Goal: Transaction & Acquisition: Obtain resource

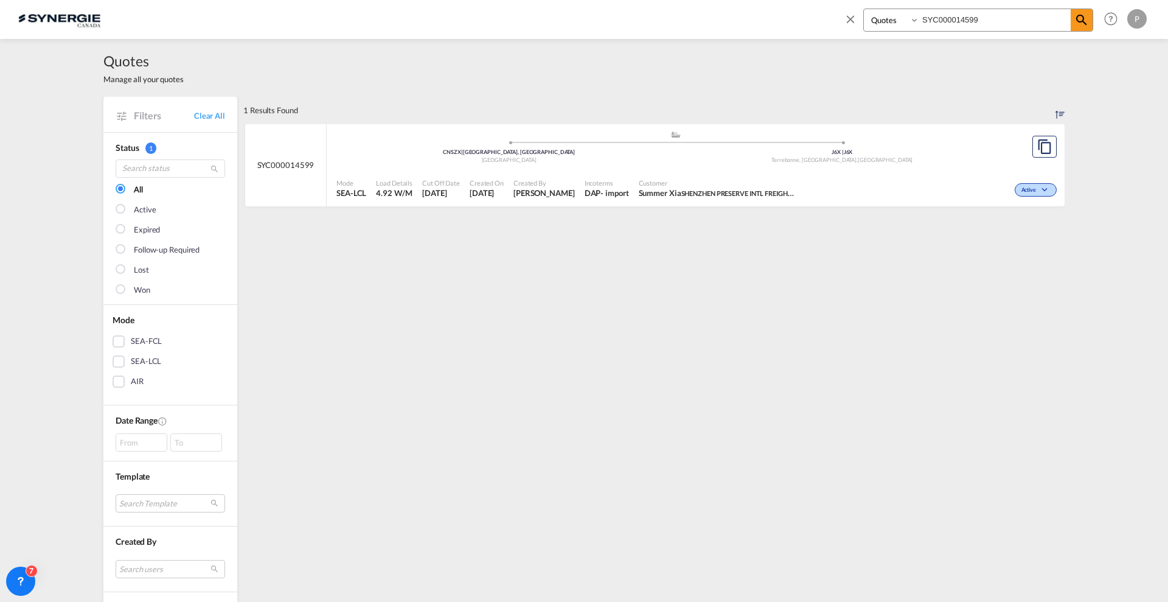
select select "Quotes"
click at [850, 16] on md-icon "icon-close" at bounding box center [850, 18] width 13 height 13
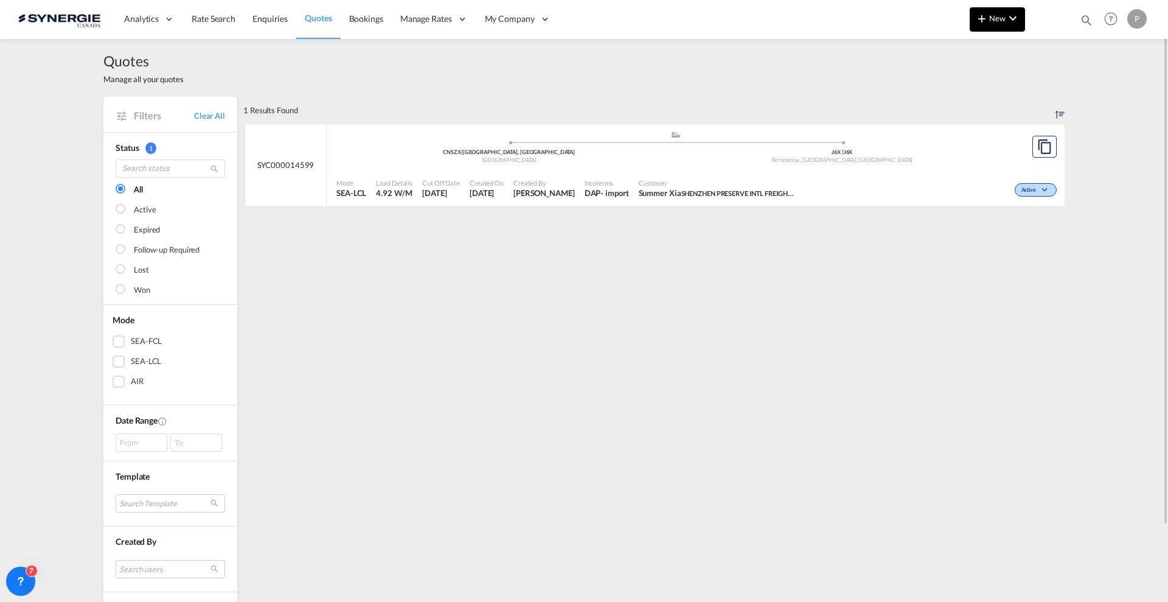
click at [977, 14] on md-icon "icon-plus 400-fg" at bounding box center [981, 18] width 15 height 15
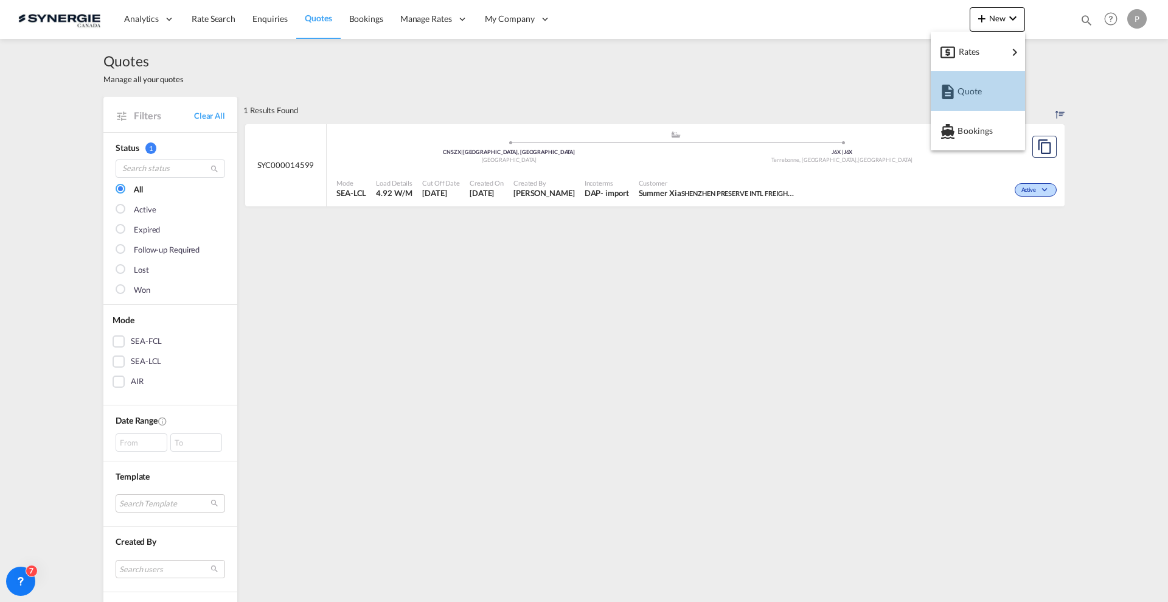
click at [1007, 78] on div "Quote" at bounding box center [977, 91] width 75 height 30
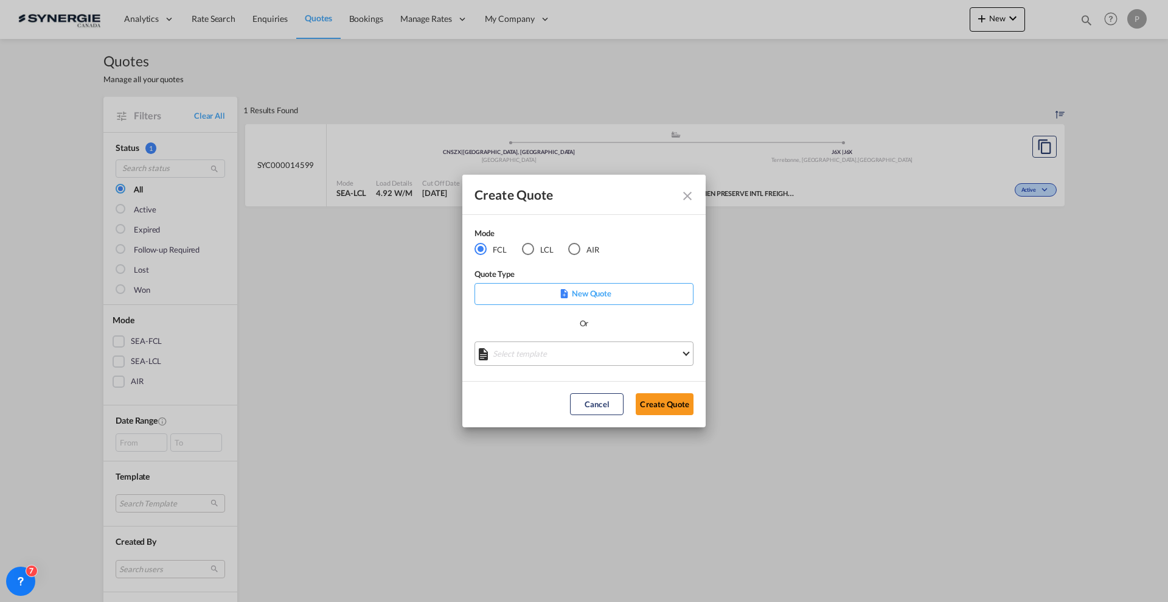
click at [555, 352] on md-select "Select template *NEW* FCL FREEHAND / DAP [PERSON_NAME] | [DATE] *NEW* Import FC…" at bounding box center [583, 353] width 219 height 24
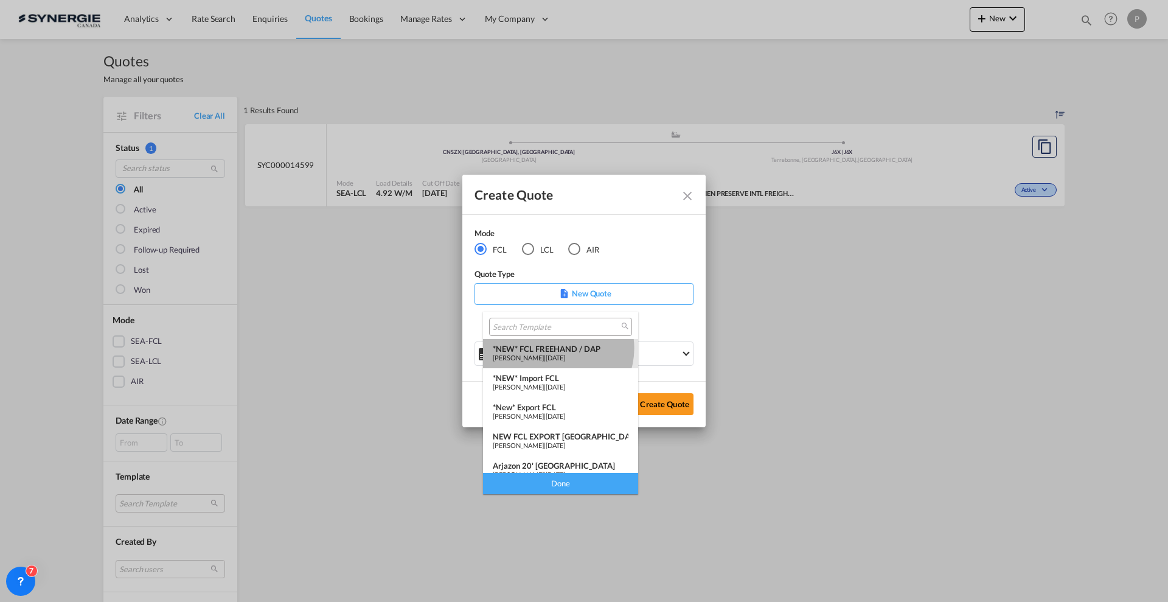
click at [557, 348] on div "*NEW* FCL FREEHAND / DAP" at bounding box center [561, 349] width 136 height 10
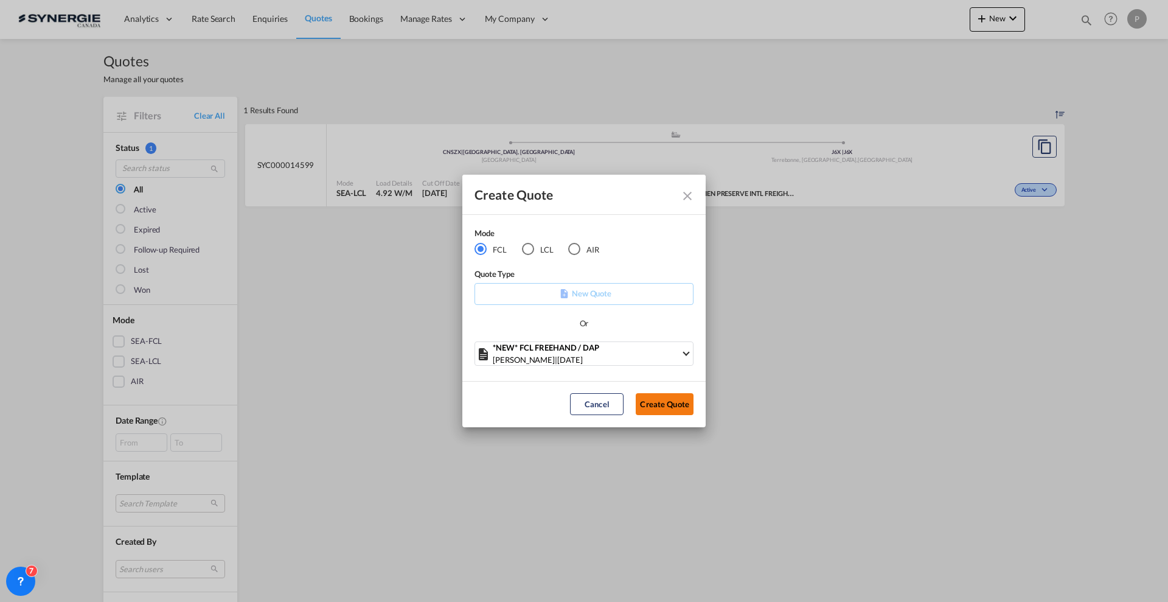
click at [648, 407] on button "Create Quote" at bounding box center [665, 404] width 58 height 22
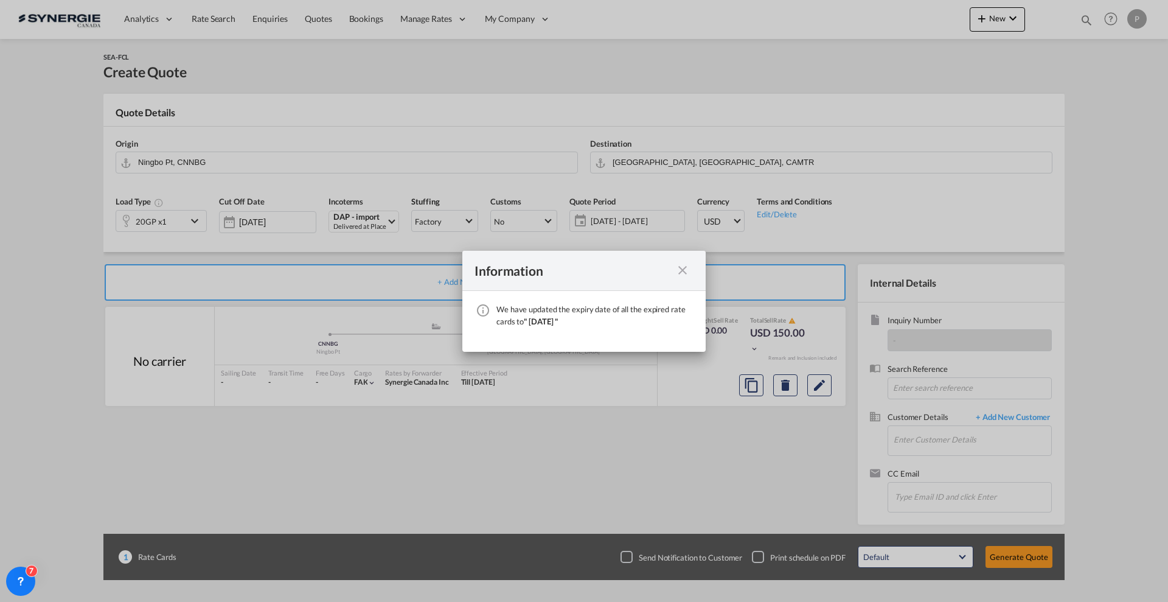
click at [682, 271] on md-icon "icon-close fg-AAA8AD cursor" at bounding box center [682, 270] width 15 height 15
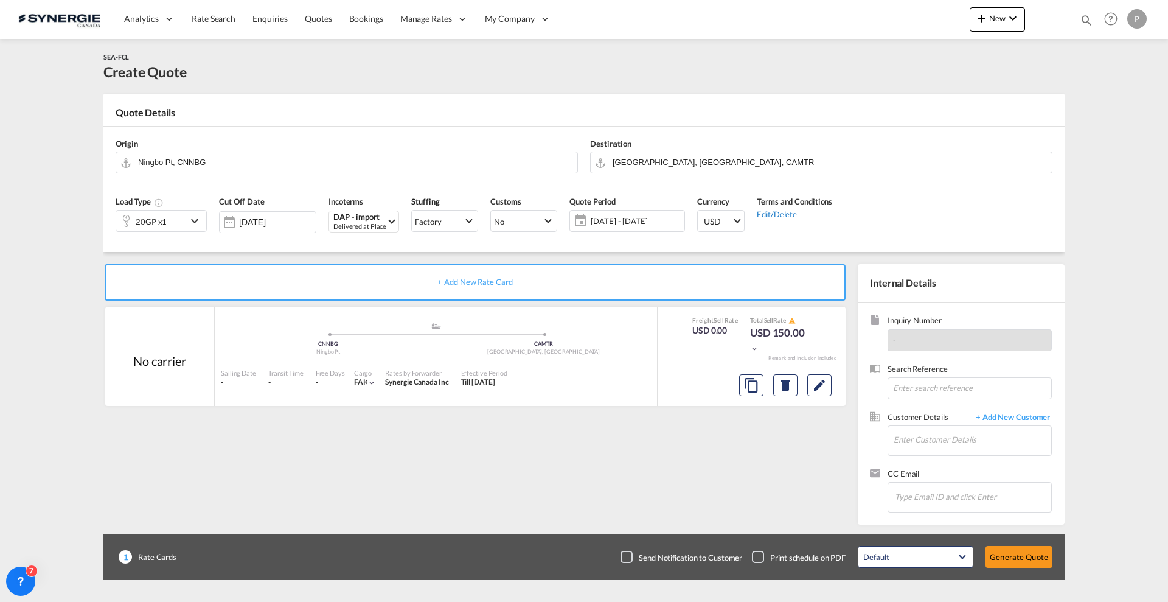
click at [783, 213] on div "Edit/Delete" at bounding box center [794, 213] width 75 height 12
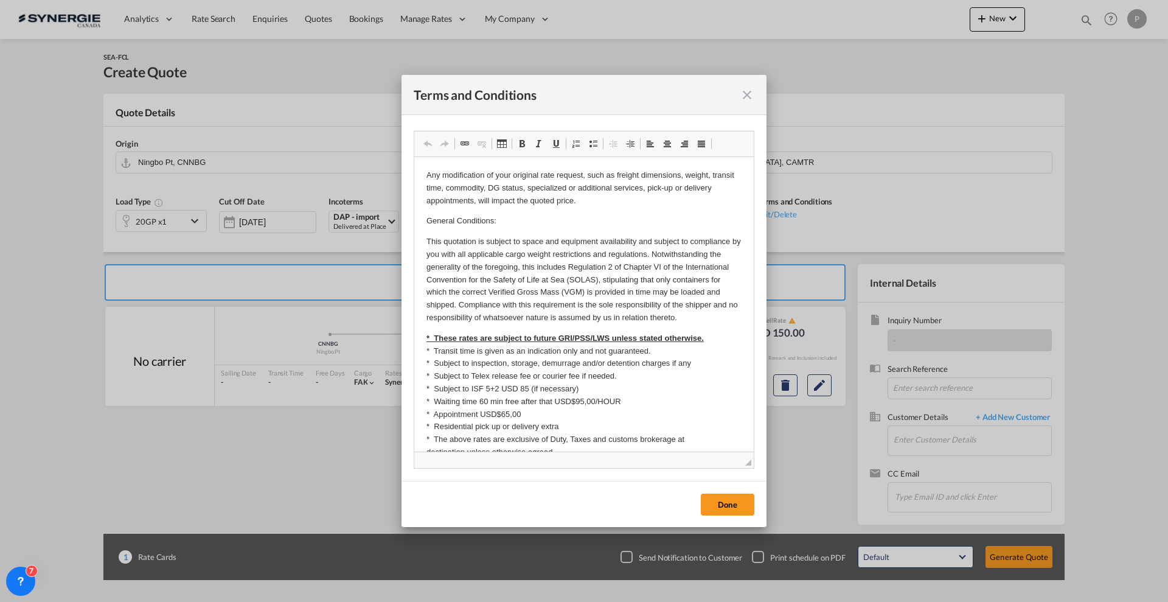
drag, startPoint x: 749, startPoint y: 378, endPoint x: 788, endPoint y: 619, distance: 244.7
click at [788, 601] on html "Analytics Reports Dashboard Rate Search Enquiries Quotes" at bounding box center [584, 301] width 1168 height 602
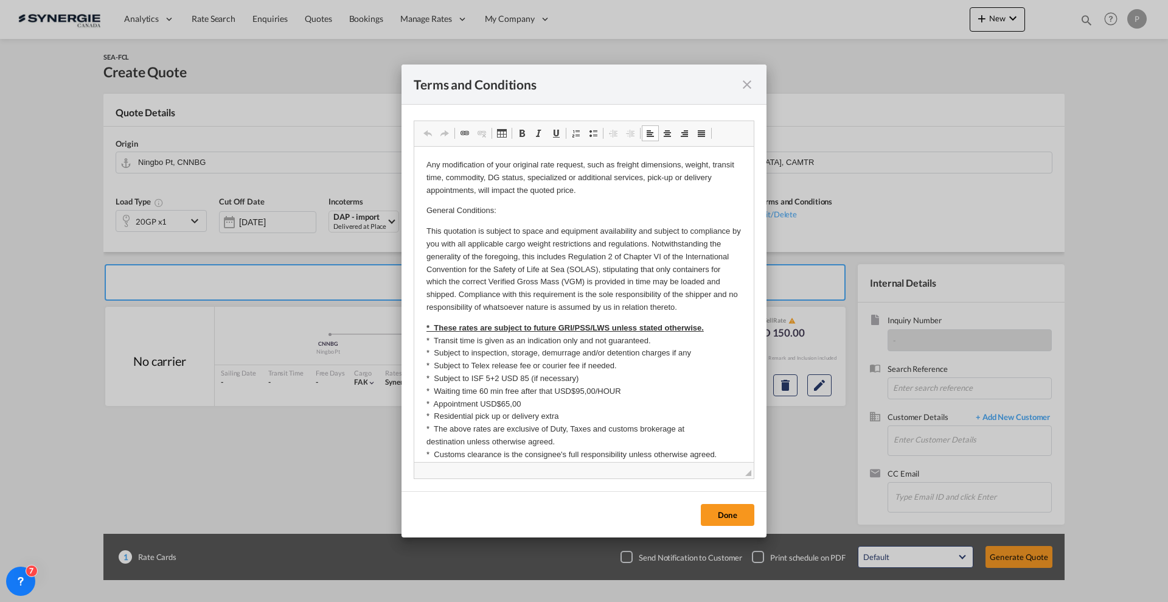
drag, startPoint x: 429, startPoint y: 165, endPoint x: 617, endPoint y: 202, distance: 191.6
click at [577, 190] on p "Any modification of your original rate request, such as freight dimensions, wei…" at bounding box center [583, 178] width 315 height 38
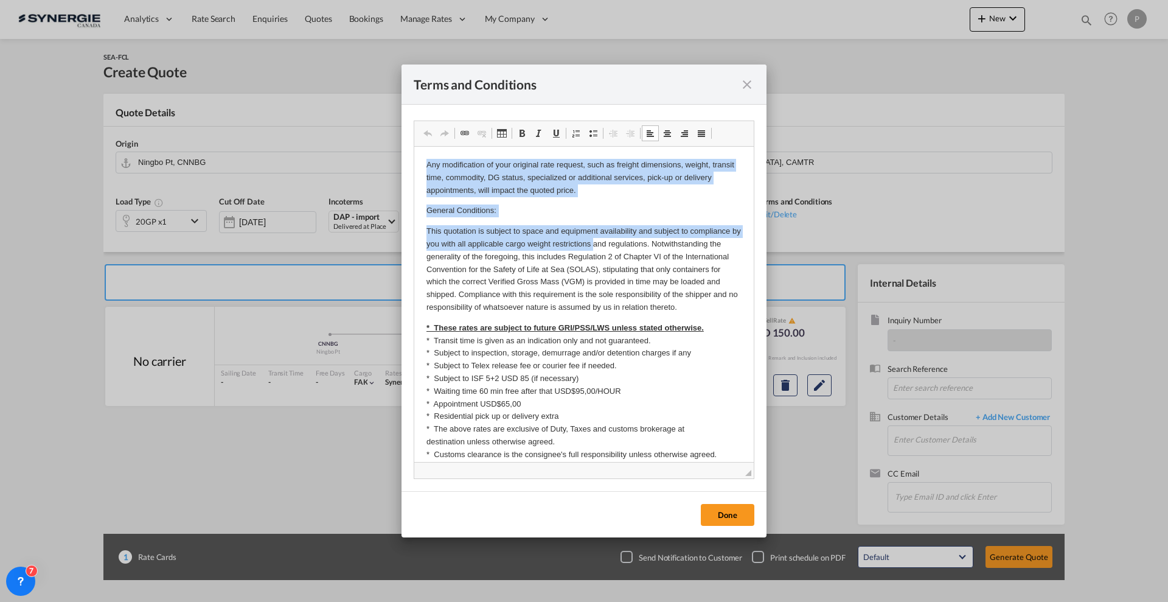
drag, startPoint x: 422, startPoint y: 165, endPoint x: 642, endPoint y: 191, distance: 221.7
click at [642, 191] on html "Any modification of your original rate request, such as freight dimensions, wei…" at bounding box center [583, 531] width 339 height 768
copy p "Any modification of your original rate request, such as freight dimensions, wei…"
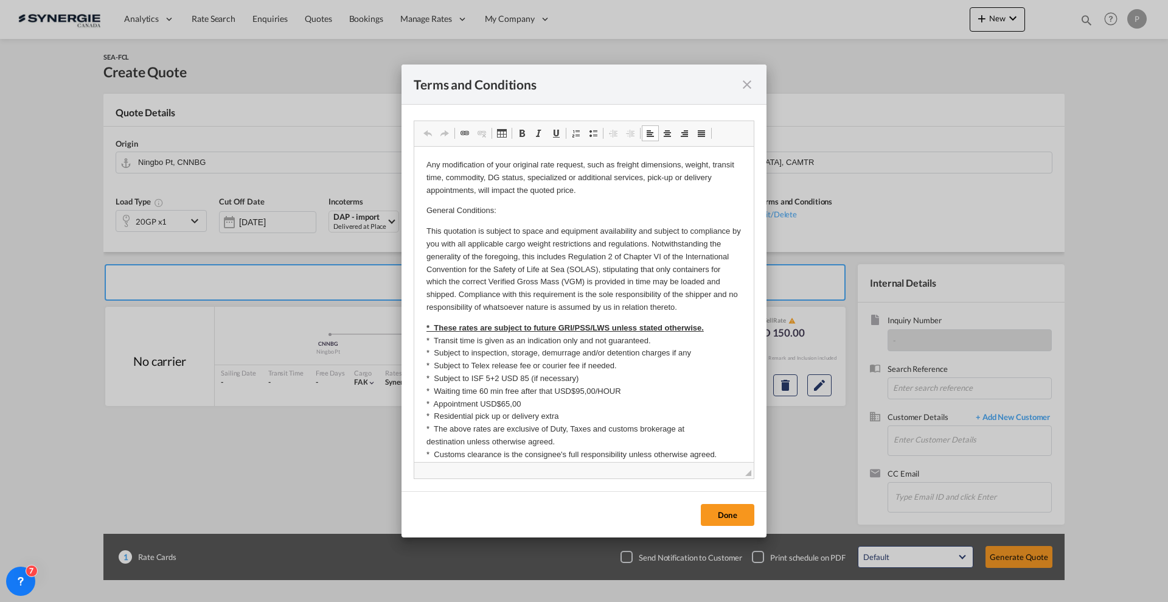
click at [737, 83] on div "Terms and Conditions ..." at bounding box center [737, 84] width 34 height 15
click at [747, 81] on md-icon "icon-close fg-AAA8AD cursor" at bounding box center [747, 84] width 15 height 15
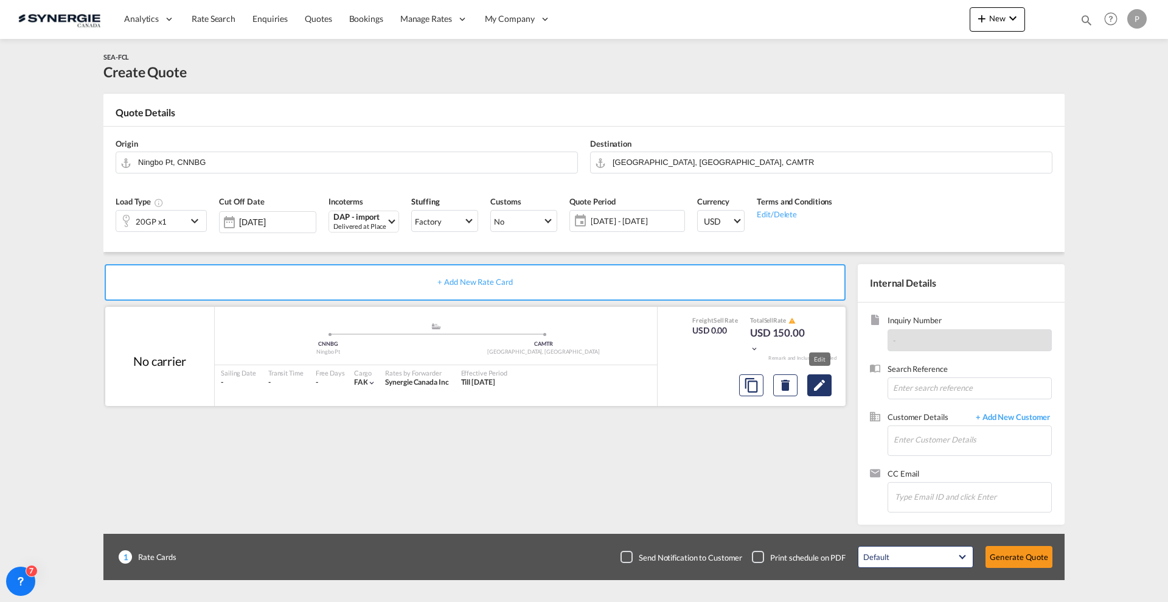
click at [820, 380] on md-icon "Edit" at bounding box center [819, 385] width 15 height 15
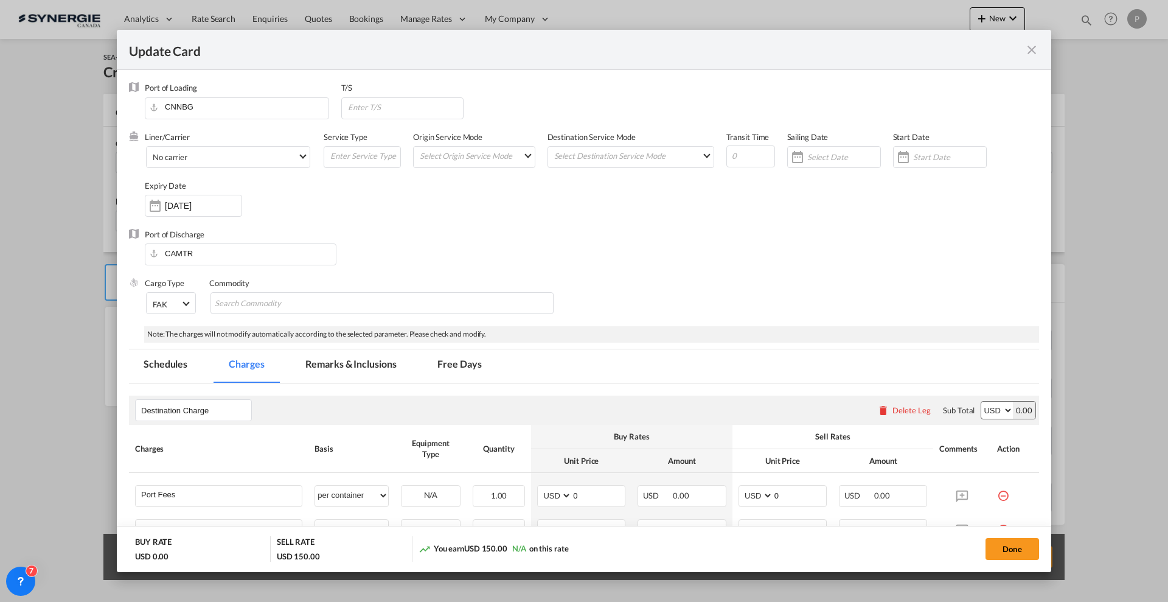
click at [392, 375] on md-tab-item "Remarks & Inclusions" at bounding box center [351, 365] width 120 height 33
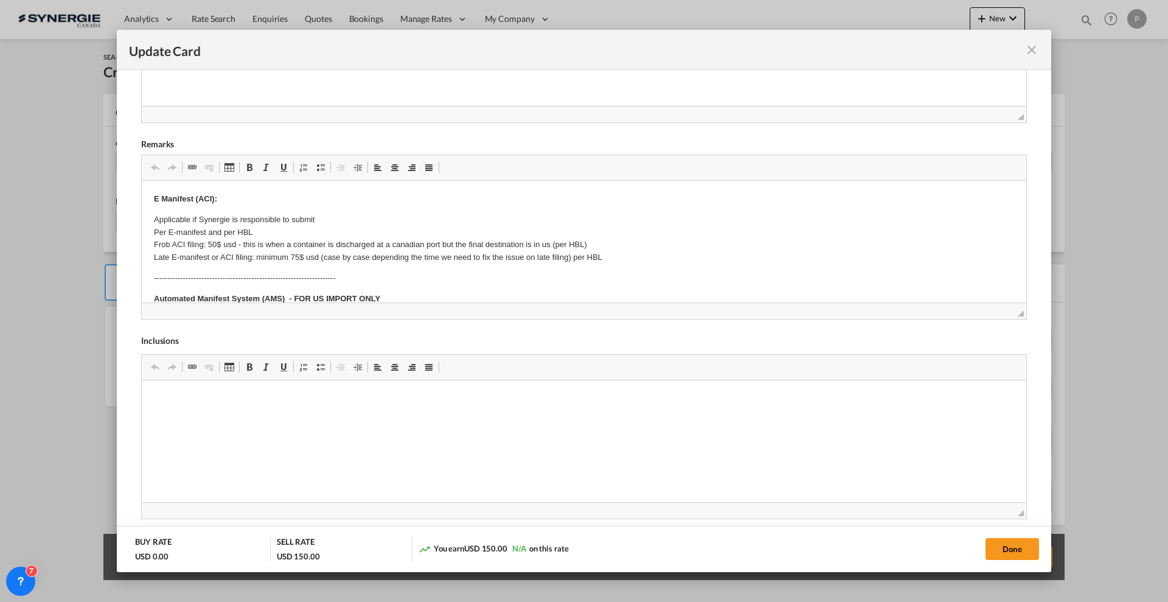
scroll to position [465, 0]
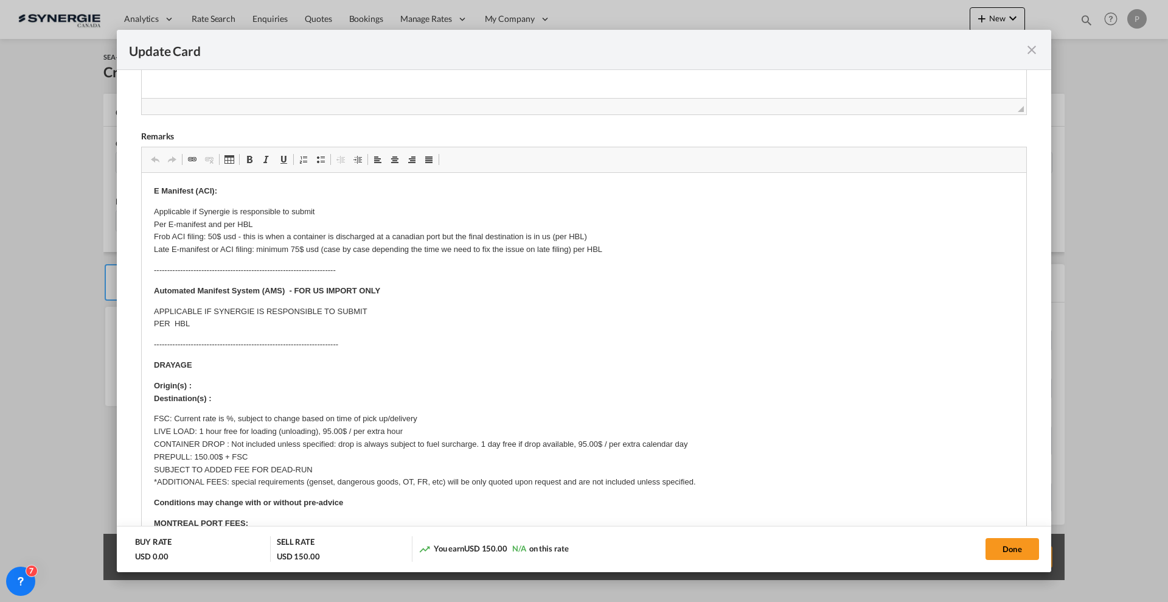
drag, startPoint x: 1008, startPoint y: 305, endPoint x: 1013, endPoint y: 622, distance: 316.9
click at [1013, 601] on html "Analytics Reports Dashboard Rate Search Enquiries Quotes" at bounding box center [584, 301] width 1168 height 602
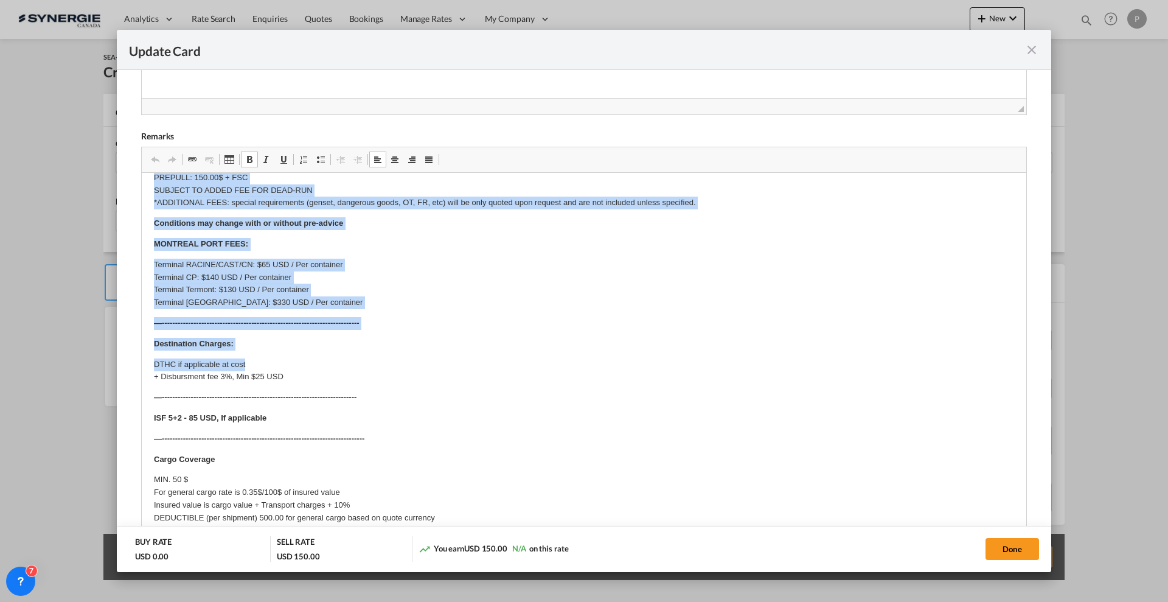
scroll to position [693, 0]
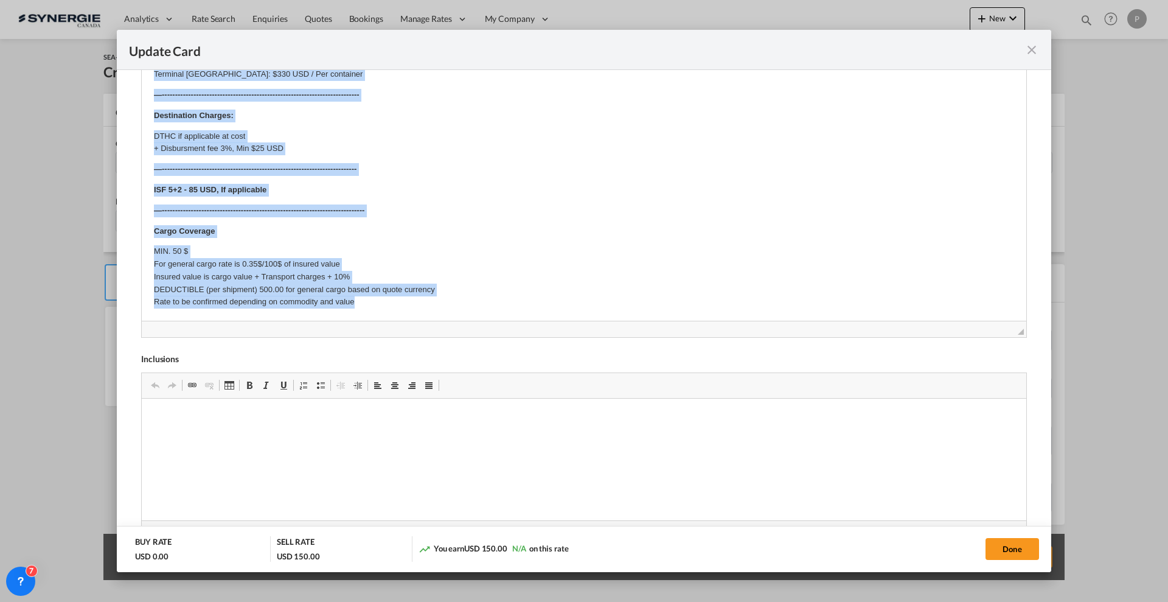
drag, startPoint x: 148, startPoint y: -40, endPoint x: 598, endPoint y: 303, distance: 565.5
copy body "L Ipsumdol (SIT): Ametconsec ad Elitsedd ei temporincid ut labore Etd M-aliquae…"
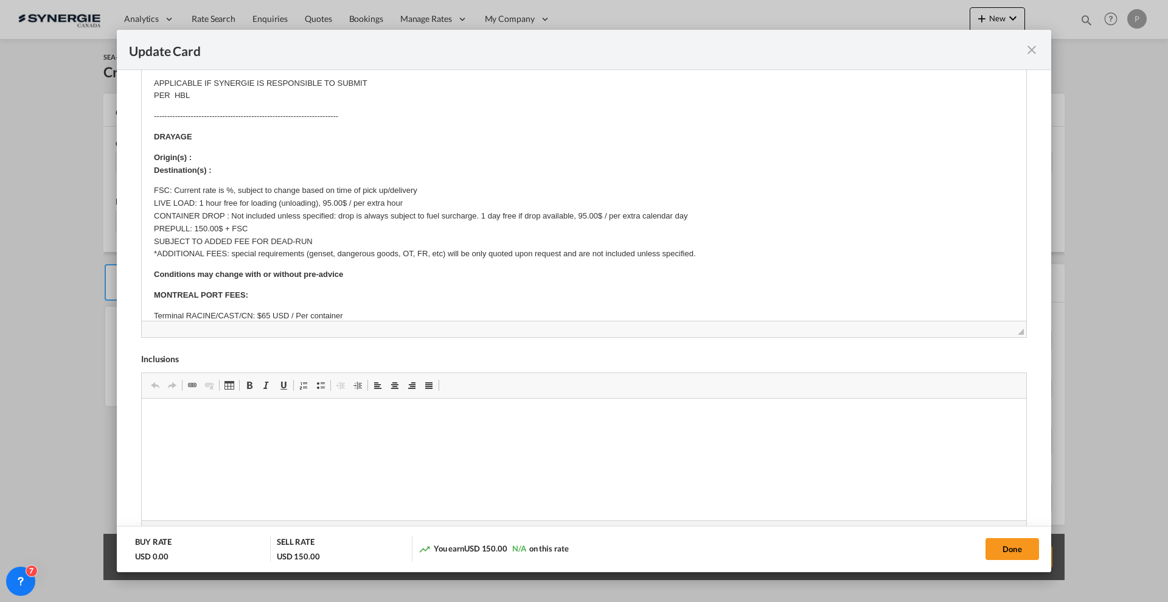
scroll to position [335, 0]
